Goal: Task Accomplishment & Management: Manage account settings

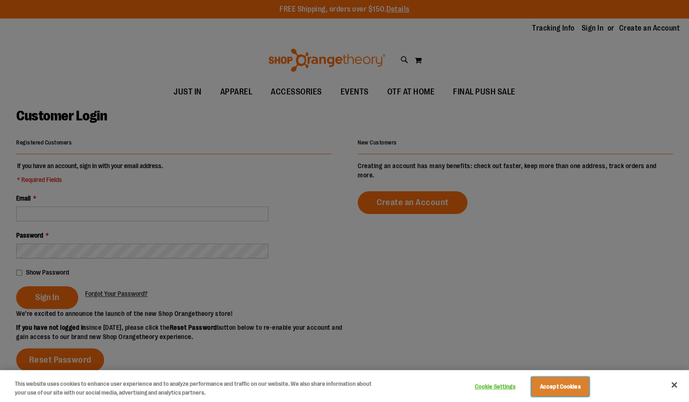
click at [556, 384] on button "Accept Cookies" at bounding box center [560, 386] width 58 height 19
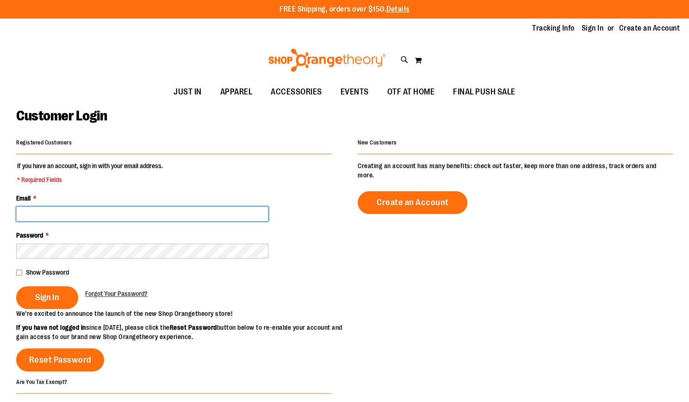
click at [186, 208] on input "Email *" at bounding box center [142, 213] width 252 height 15
type input "**********"
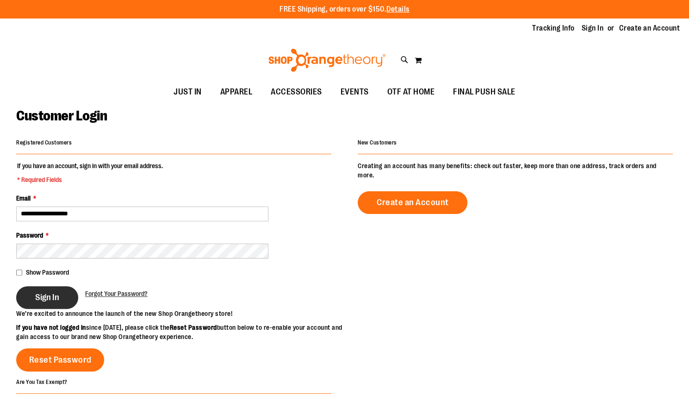
click at [61, 297] on button "Sign In" at bounding box center [47, 297] width 62 height 23
